Goal: Navigation & Orientation: Find specific page/section

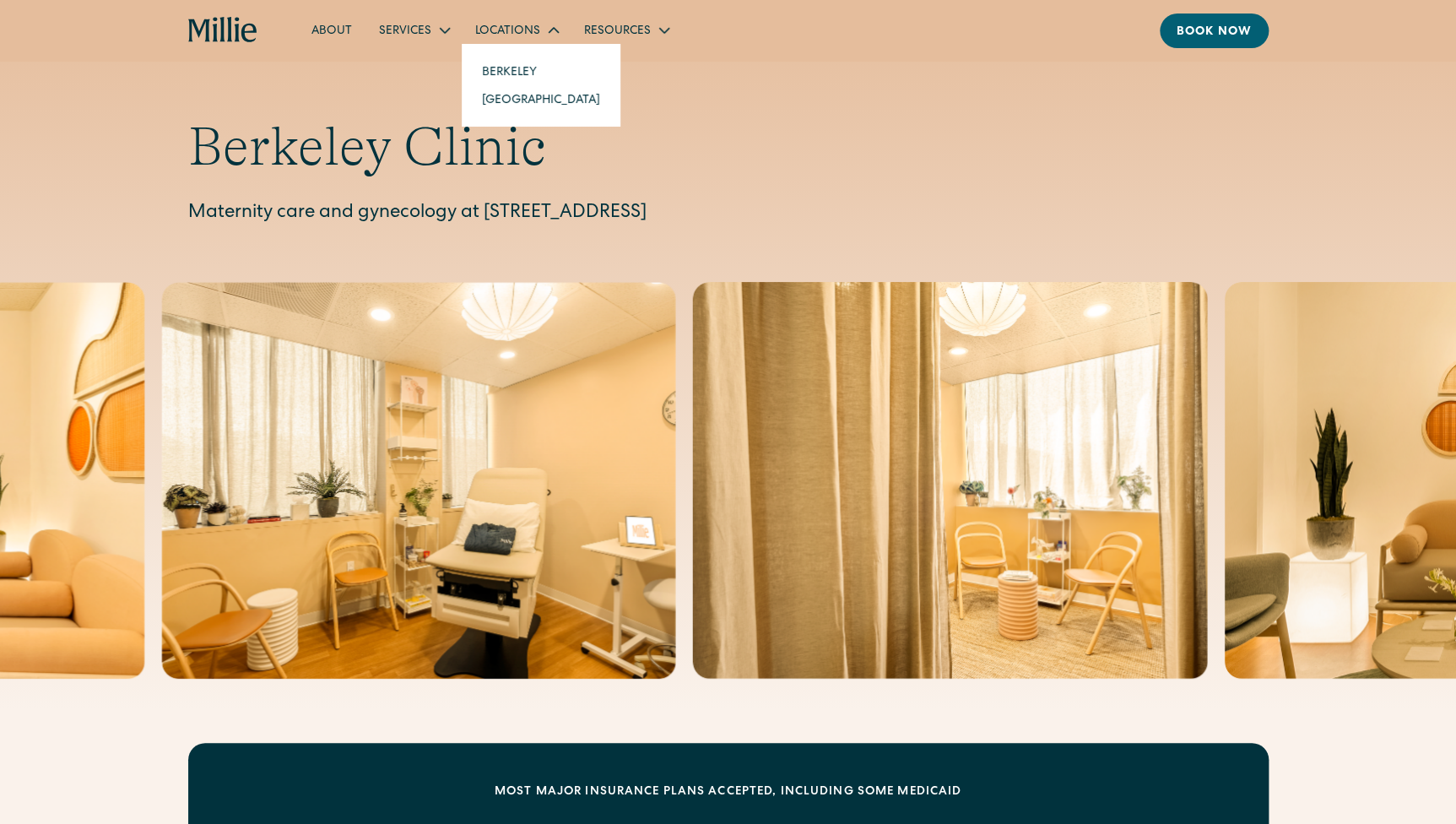
click at [500, 68] on link "Berkeley" at bounding box center [541, 71] width 145 height 28
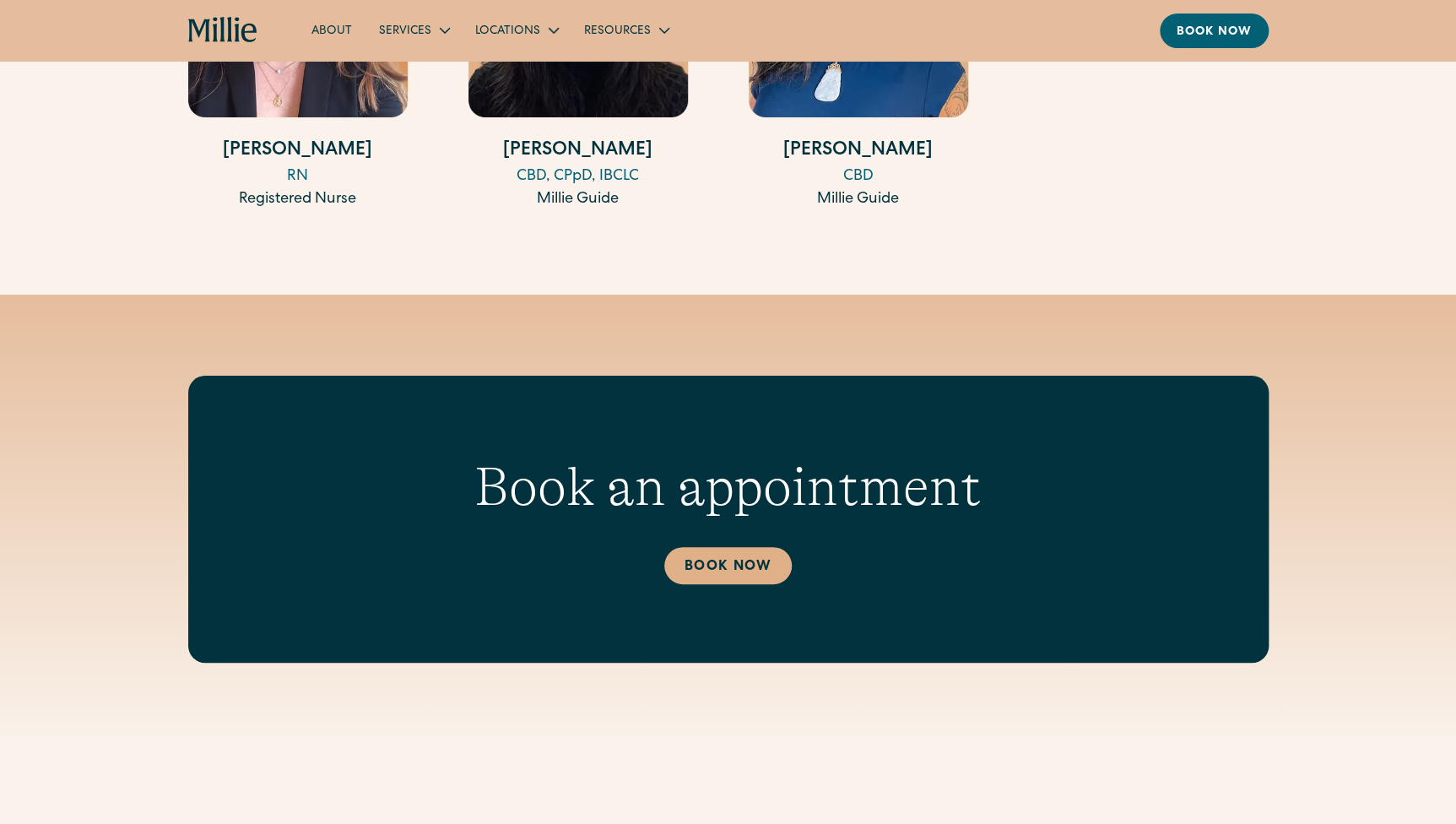
scroll to position [3069, 0]
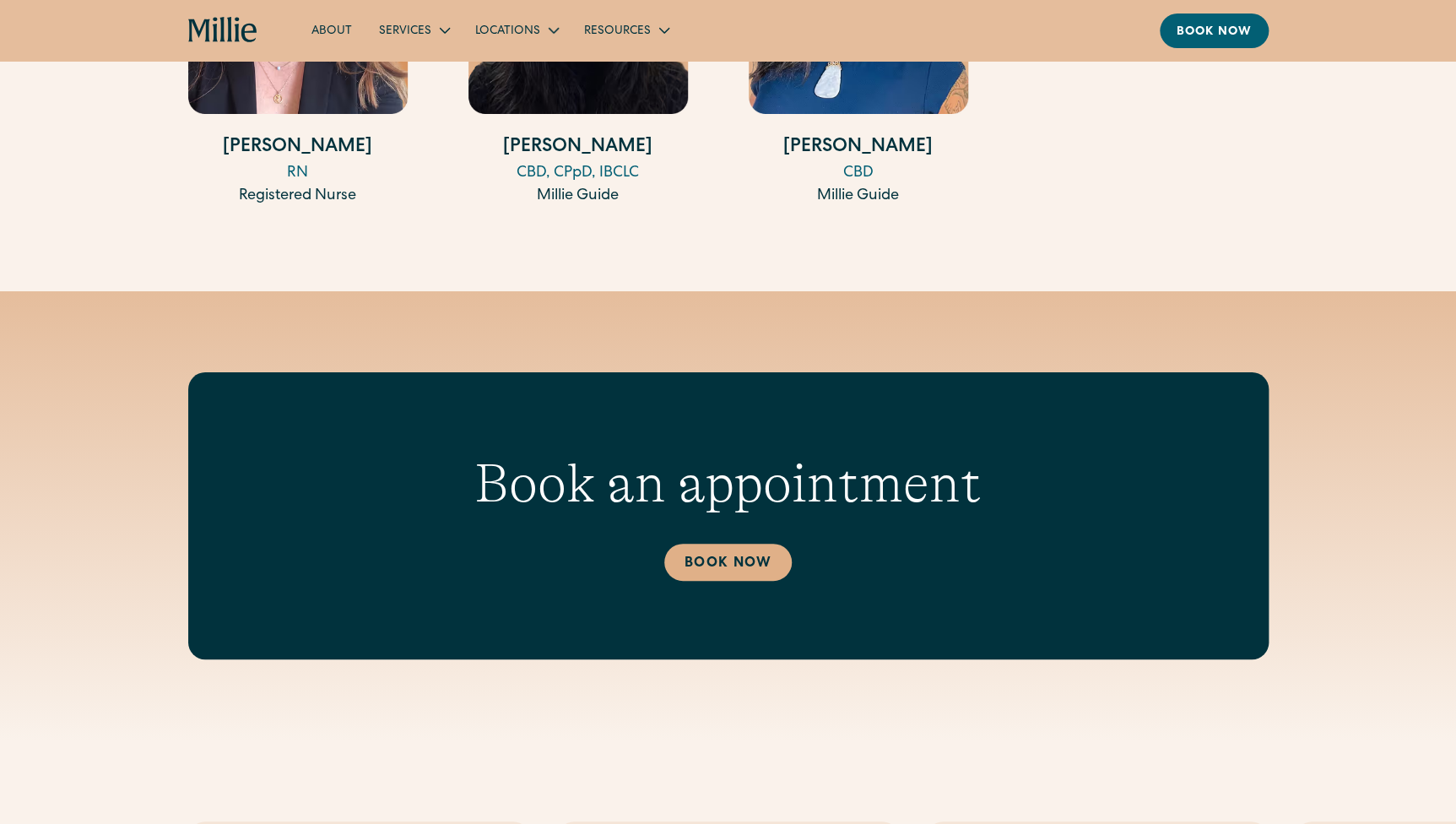
click at [859, 167] on div "CBD" at bounding box center [858, 174] width 220 height 23
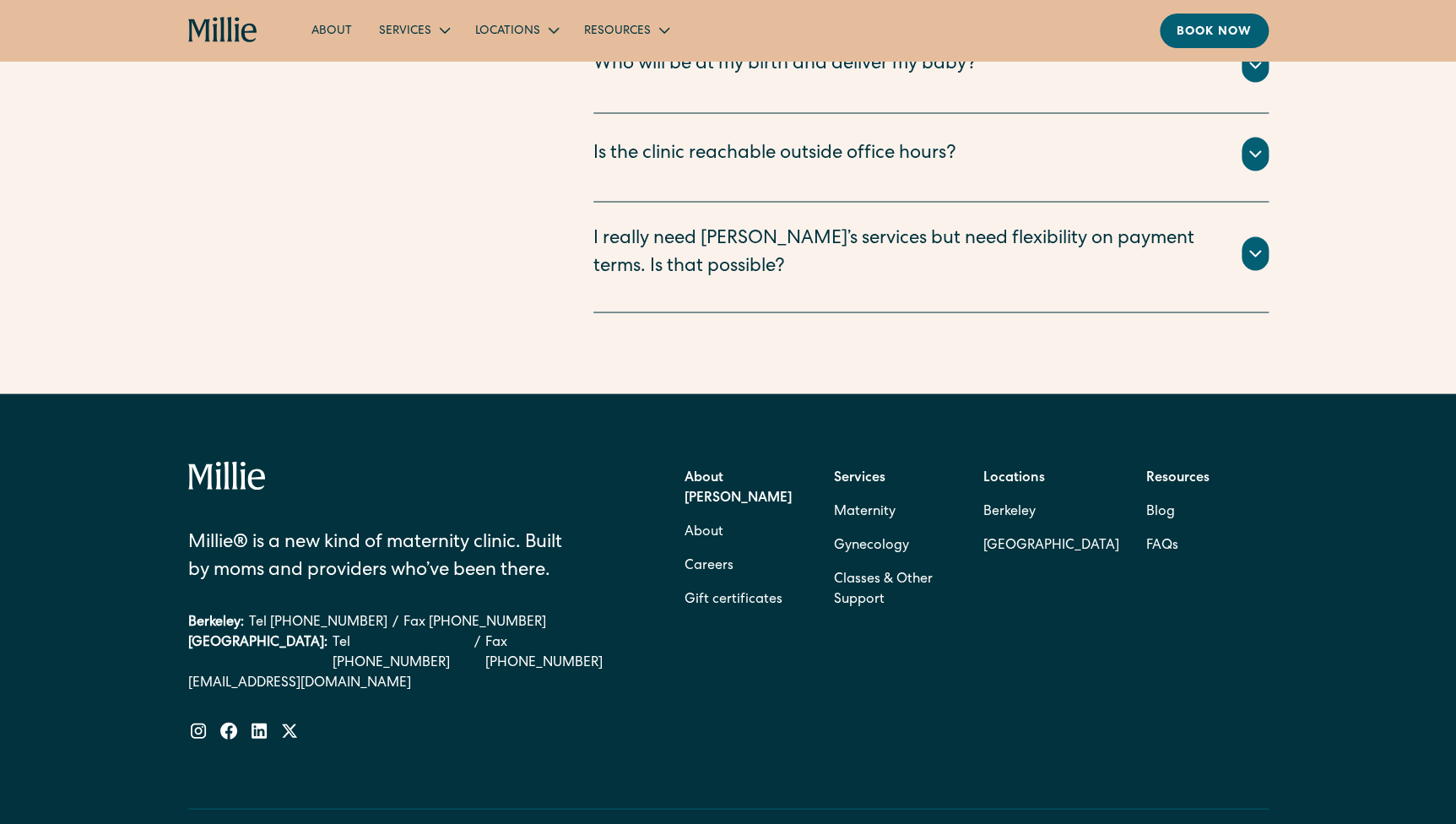
scroll to position [4681, 0]
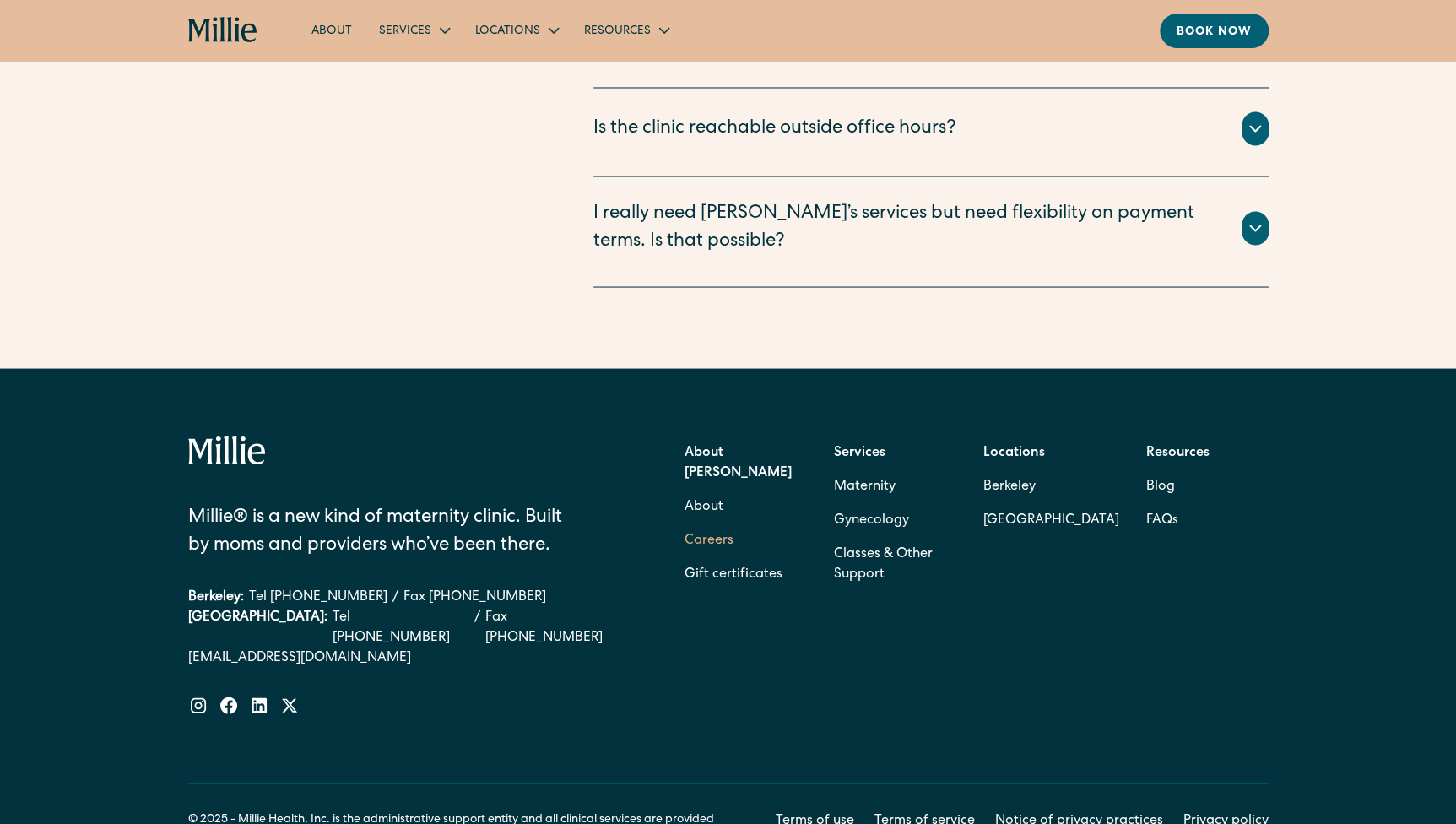
click at [718, 523] on link "Careers" at bounding box center [708, 540] width 49 height 34
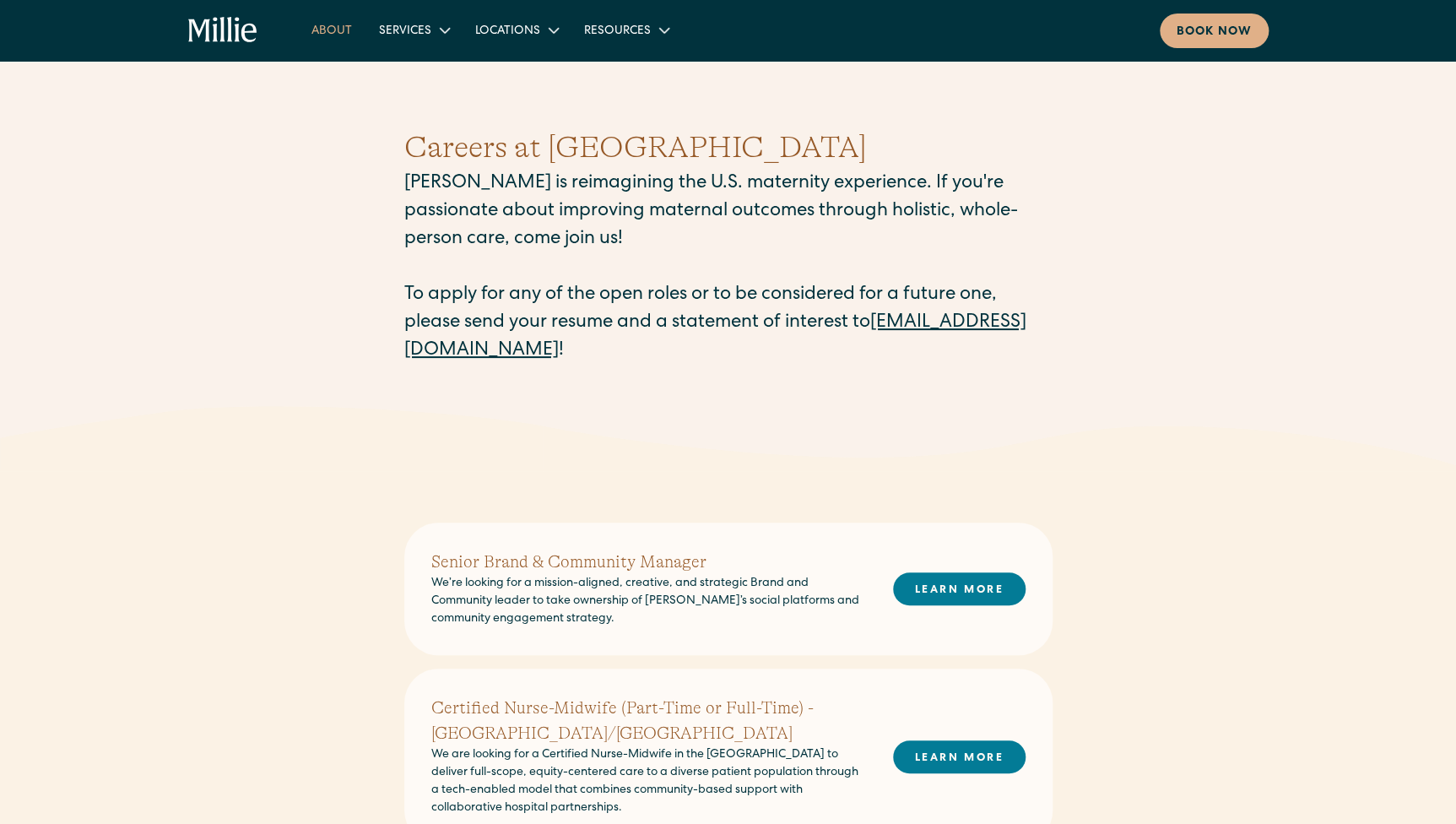
click at [340, 32] on link "About" at bounding box center [332, 30] width 68 height 28
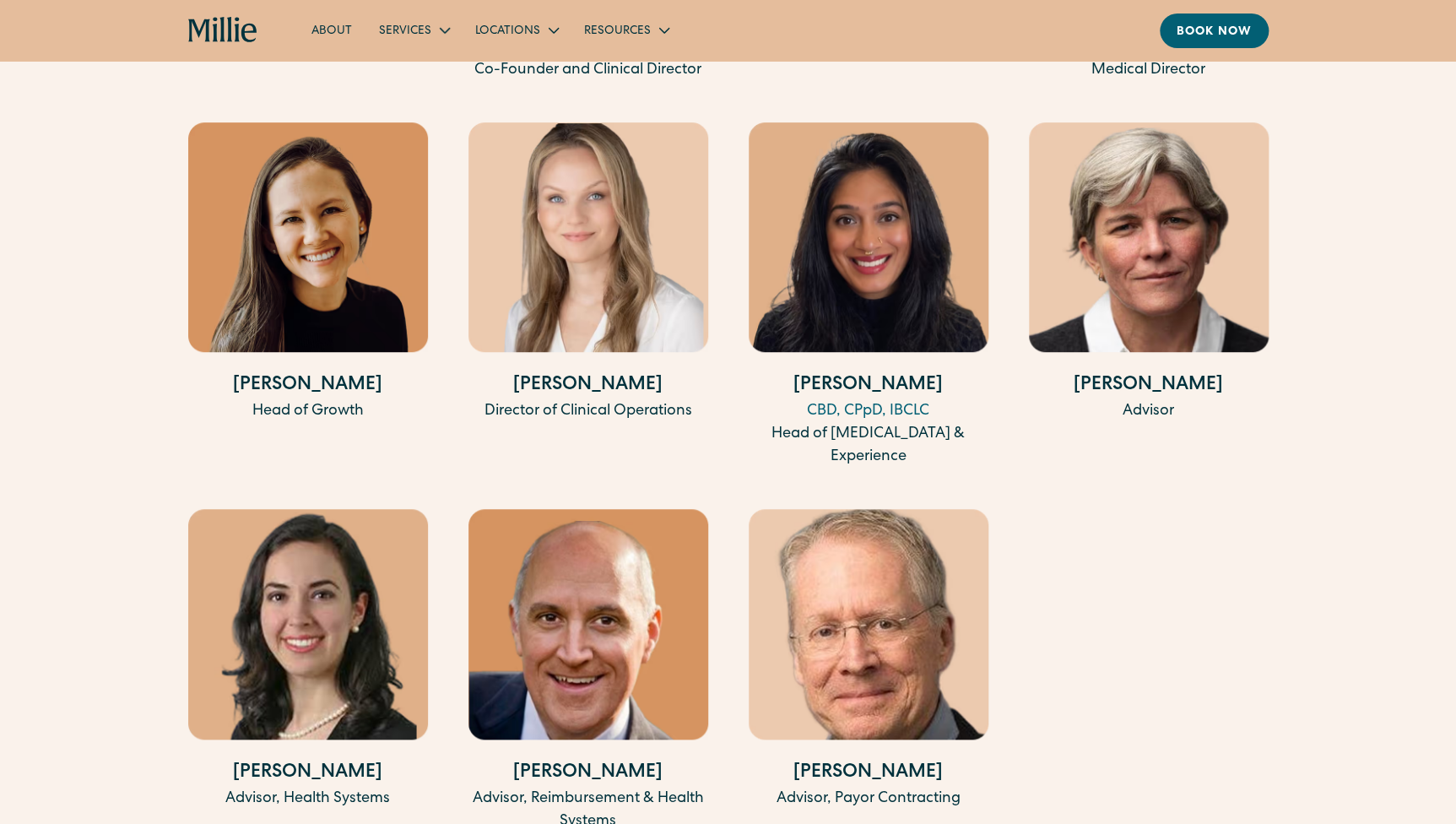
scroll to position [3606, 0]
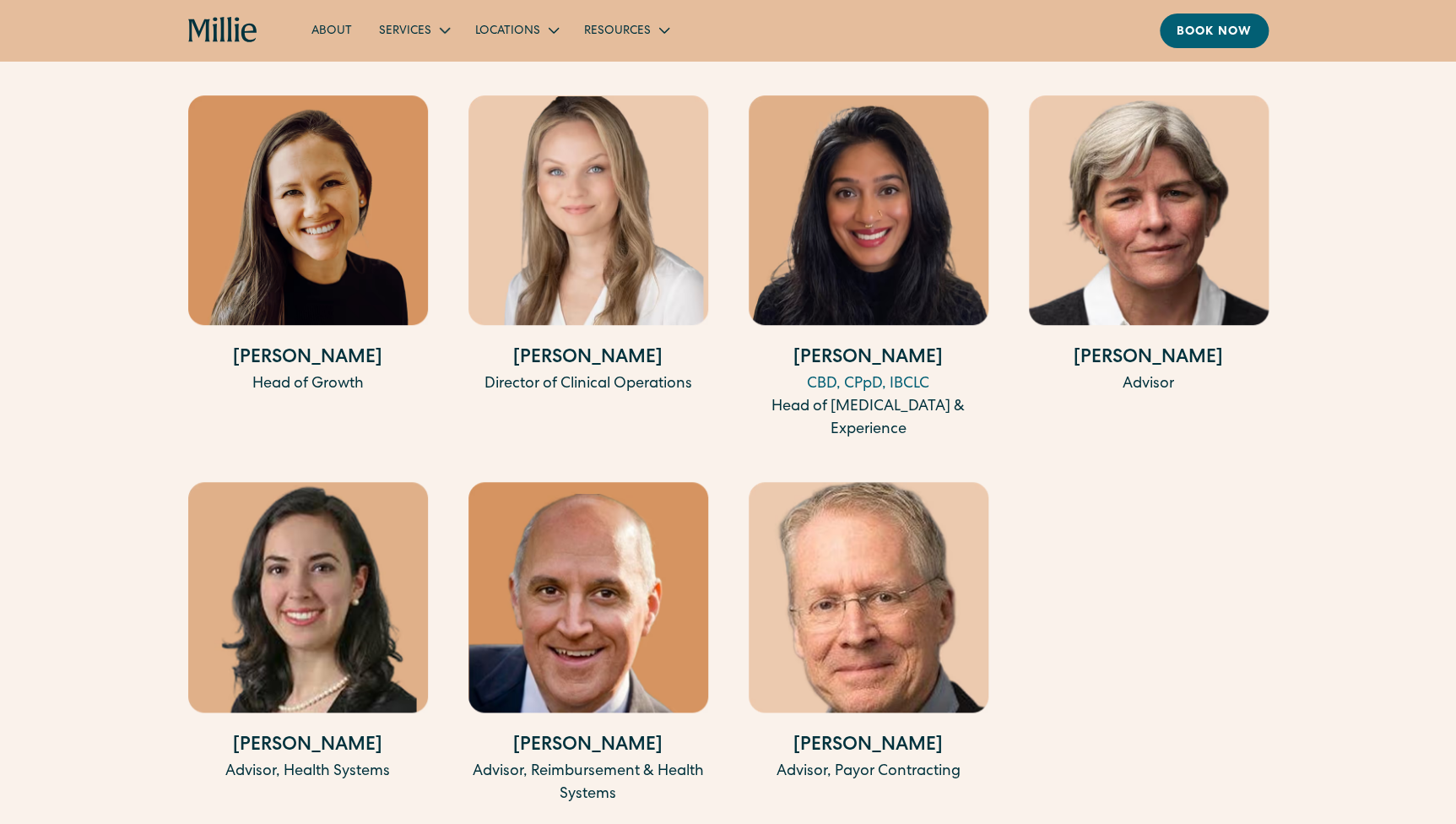
click at [601, 345] on h4 "[PERSON_NAME]" at bounding box center [588, 359] width 239 height 28
click at [566, 373] on div "Director of Clinical Operations" at bounding box center [588, 384] width 239 height 23
click at [614, 232] on img at bounding box center [588, 210] width 239 height 230
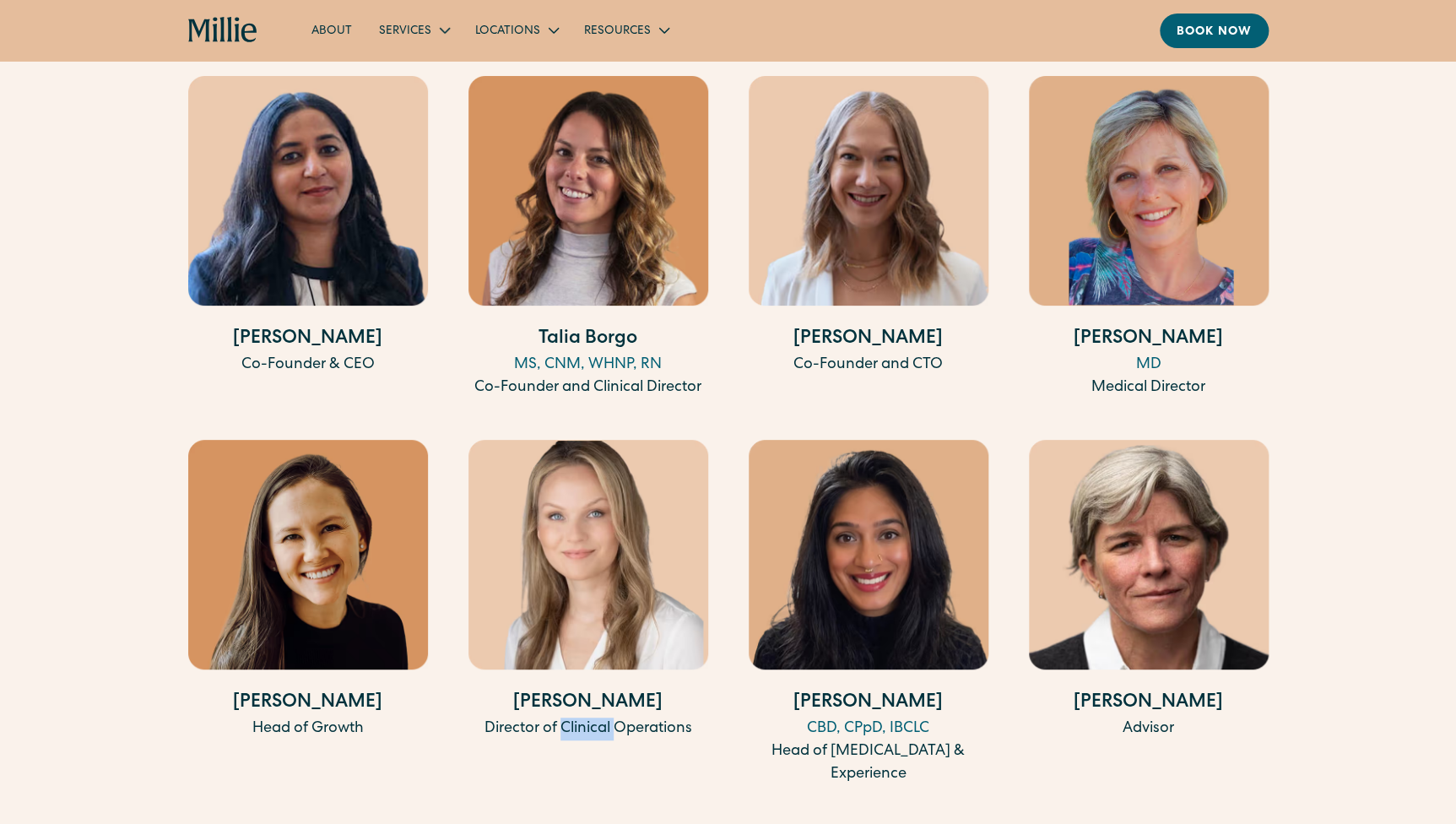
scroll to position [3299, 0]
